Goal: Check status: Check status

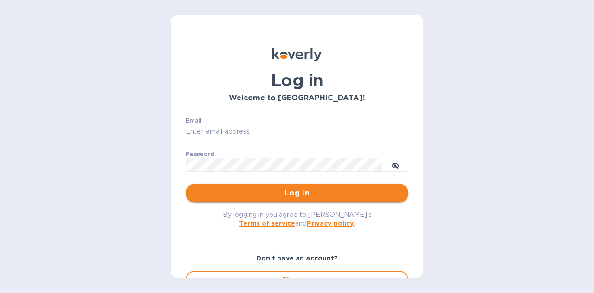
type input "[EMAIL_ADDRESS][DOMAIN_NAME]"
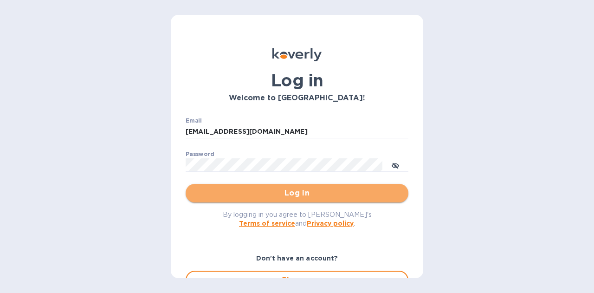
click at [327, 192] on span "Log in" at bounding box center [297, 192] width 208 height 11
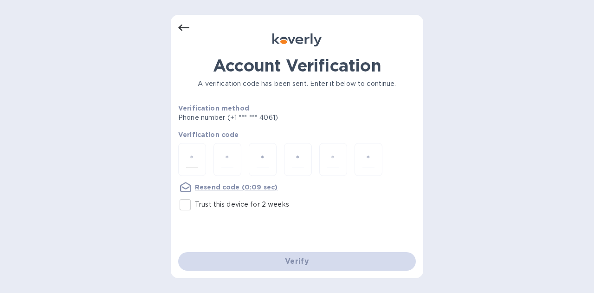
click at [198, 153] on input "number" at bounding box center [192, 159] width 12 height 17
type input "2"
type input "8"
type input "9"
type input "3"
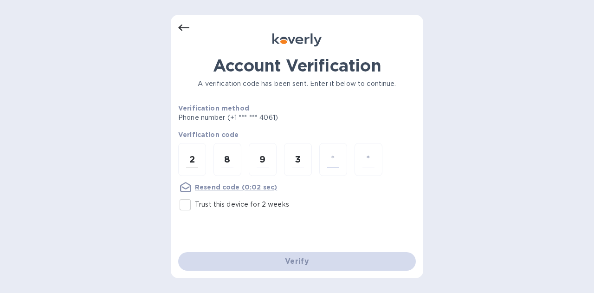
type input "5"
type input "0"
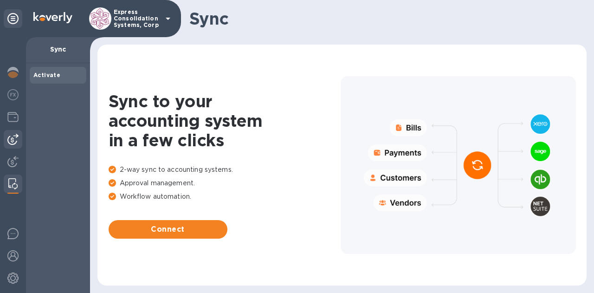
click at [15, 145] on div at bounding box center [13, 139] width 19 height 19
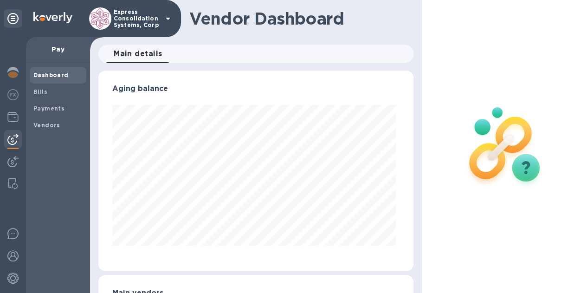
scroll to position [200, 311]
click at [12, 161] on img at bounding box center [12, 161] width 11 height 11
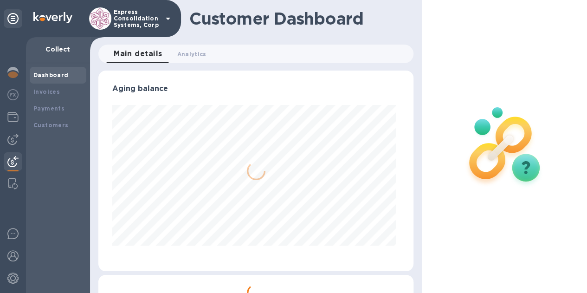
scroll to position [200, 311]
click at [54, 93] on b "Invoices" at bounding box center [46, 91] width 26 height 7
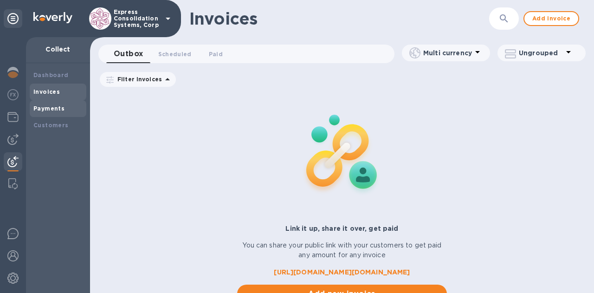
click at [52, 113] on div "Payments" at bounding box center [58, 108] width 57 height 17
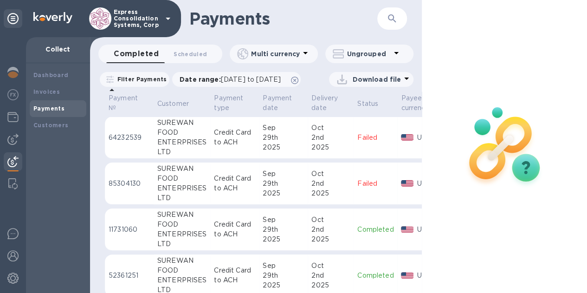
click at [305, 16] on h1 "Payments" at bounding box center [283, 18] width 188 height 19
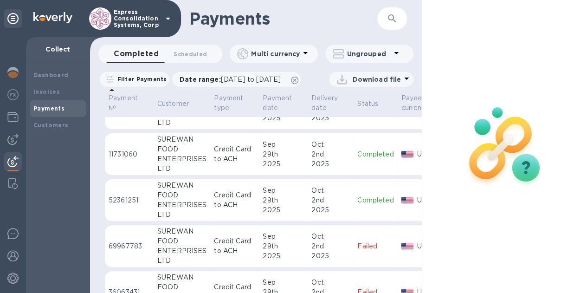
click at [233, 164] on p "Credit Card to ACH" at bounding box center [234, 153] width 41 height 19
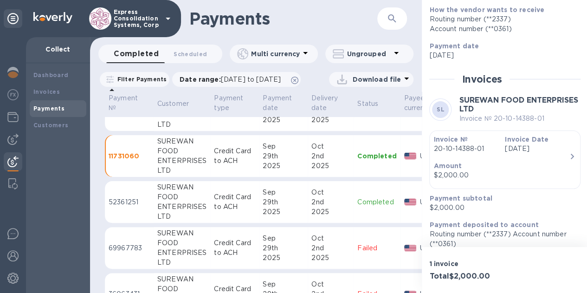
scroll to position [116, 0]
